Goal: Information Seeking & Learning: Learn about a topic

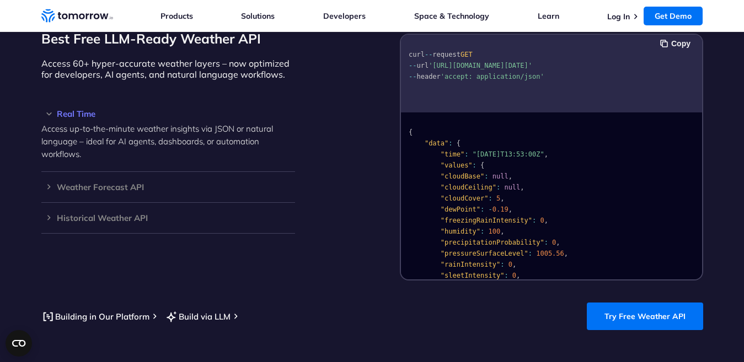
scroll to position [938, 0]
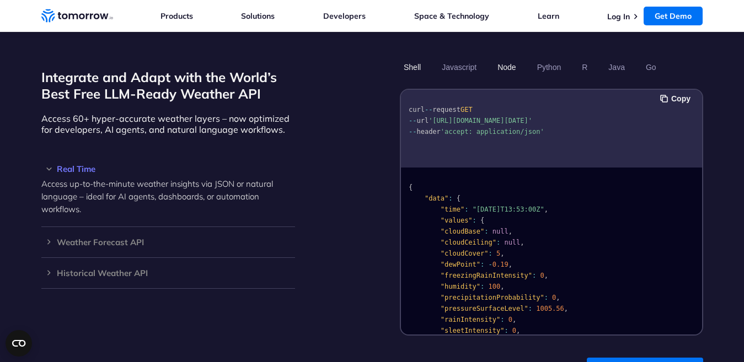
click at [512, 58] on button "Node" at bounding box center [506, 67] width 26 height 19
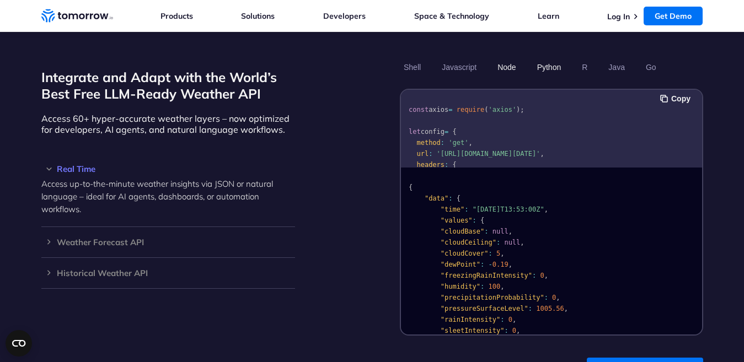
click at [557, 58] on button "Python" at bounding box center [548, 67] width 32 height 19
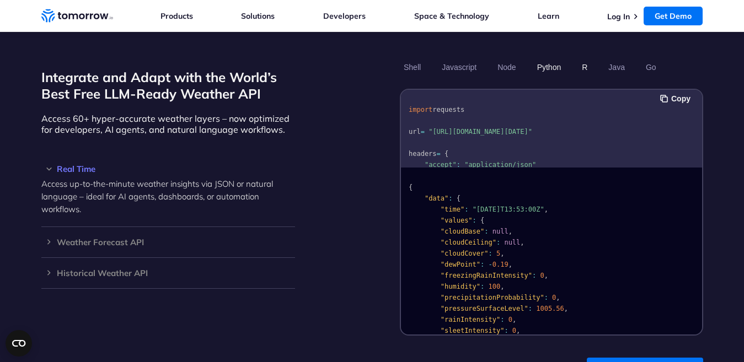
click at [581, 60] on button "R" at bounding box center [584, 67] width 13 height 19
click at [650, 58] on button "Go" at bounding box center [650, 67] width 18 height 19
click at [403, 58] on button "Shell" at bounding box center [412, 67] width 25 height 19
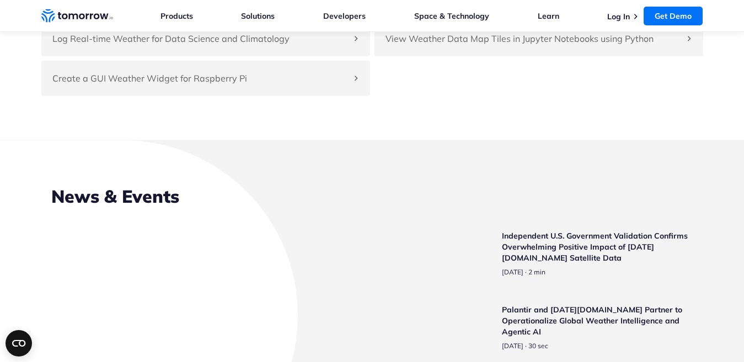
scroll to position [2599, 0]
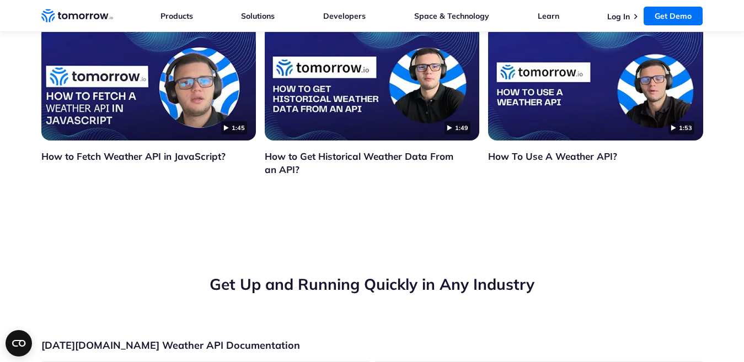
scroll to position [3650, 0]
